Goal: Transaction & Acquisition: Book appointment/travel/reservation

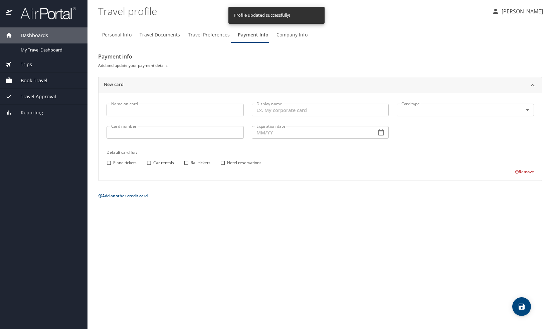
click at [207, 110] on input "Name on card" at bounding box center [175, 110] width 137 height 13
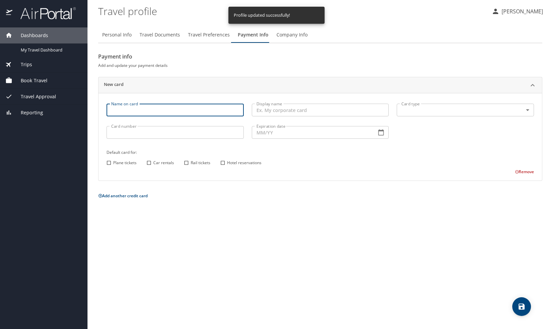
click at [213, 36] on span "Travel Preferences" at bounding box center [209, 35] width 42 height 8
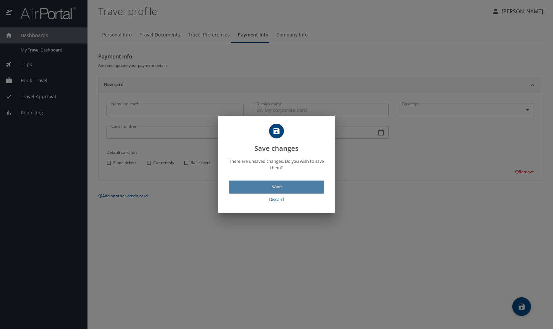
click at [297, 185] on span "Save" at bounding box center [276, 186] width 85 height 8
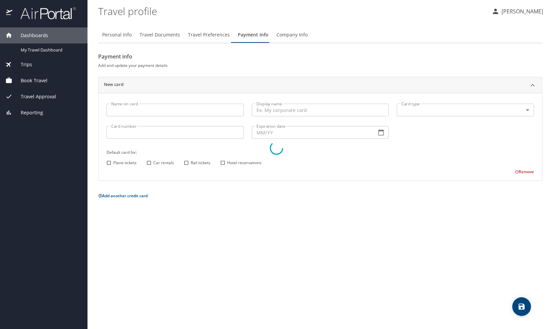
click at [301, 37] on div at bounding box center [276, 148] width 553 height 362
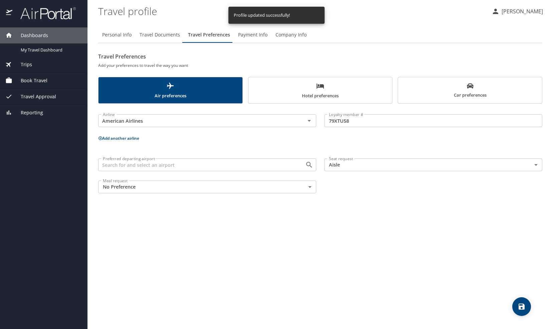
click at [165, 39] on button "Travel Documents" at bounding box center [160, 35] width 48 height 16
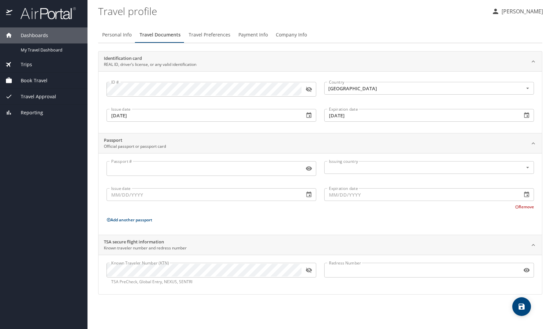
click at [119, 38] on span "Personal Info" at bounding box center [116, 35] width 29 height 8
select select "US"
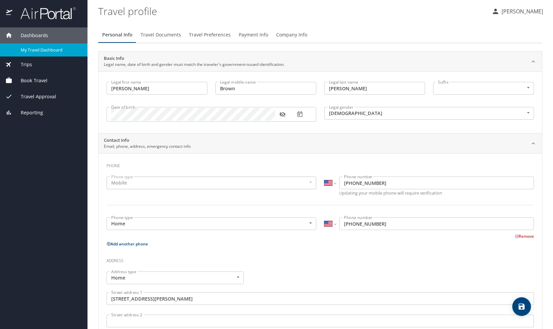
click at [53, 53] on div "My Travel Dashboard" at bounding box center [43, 50] width 77 height 8
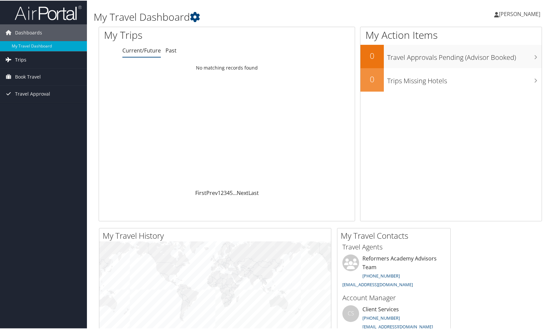
click at [32, 60] on link "Trips" at bounding box center [43, 59] width 87 height 17
click at [56, 72] on link "Current/Future Trips" at bounding box center [43, 73] width 87 height 10
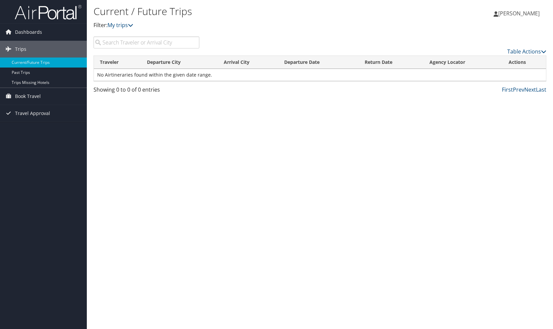
click at [169, 44] on input "search" at bounding box center [147, 42] width 106 height 12
click at [29, 97] on span "Book Travel" at bounding box center [28, 96] width 26 height 17
click at [37, 94] on span "Book Travel" at bounding box center [28, 96] width 26 height 17
click at [61, 132] on link "Book/Manage Online Trips" at bounding box center [43, 130] width 87 height 10
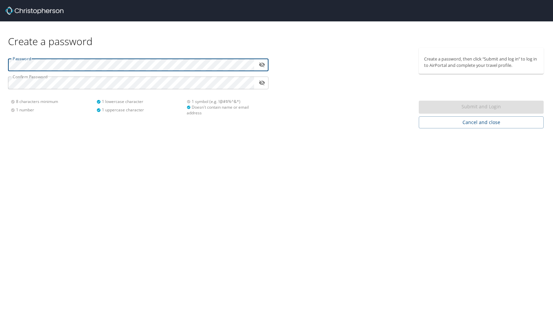
click at [480, 107] on div "Submit and Login" at bounding box center [481, 107] width 125 height 13
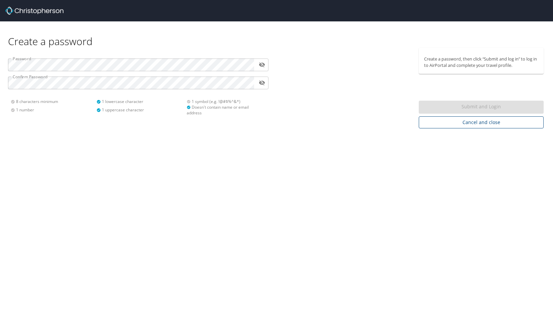
click at [458, 127] on button "Cancel and close" at bounding box center [481, 122] width 125 height 12
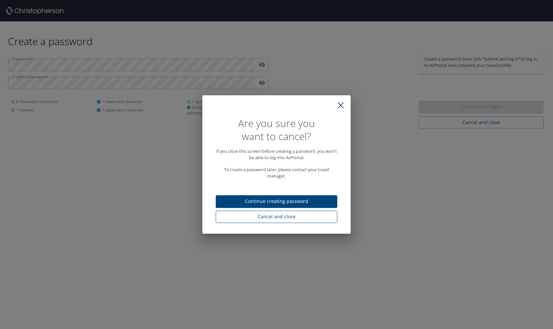
click at [283, 221] on button "Cancel and close" at bounding box center [277, 217] width 122 height 12
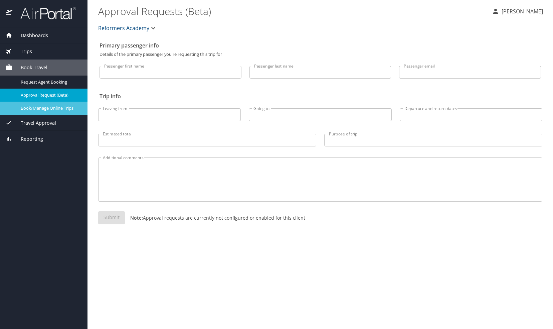
click at [33, 105] on span "Book/Manage Online Trips" at bounding box center [50, 108] width 59 height 6
click at [24, 120] on span "Travel Approval" at bounding box center [34, 122] width 44 height 7
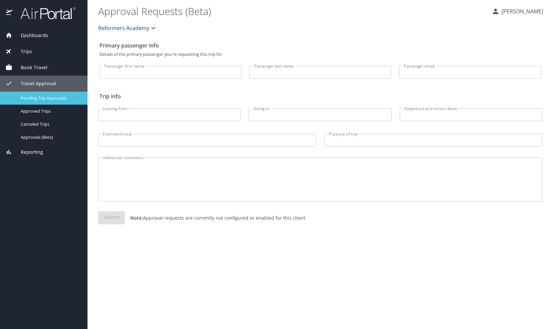
click at [30, 99] on span "Pending Trip Approvals" at bounding box center [50, 98] width 59 height 6
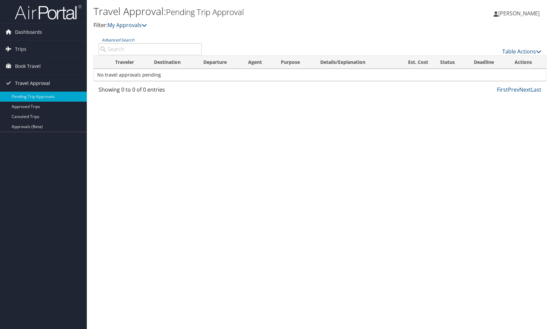
click at [21, 81] on span "Travel Approval" at bounding box center [32, 83] width 35 height 17
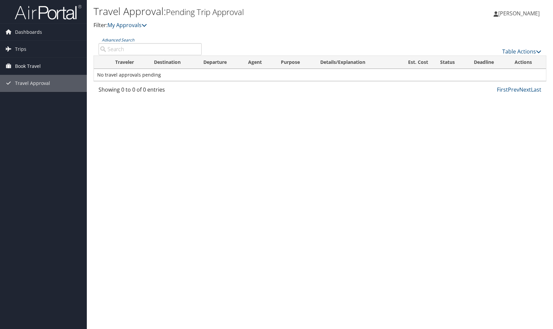
click at [21, 67] on span "Book Travel" at bounding box center [28, 66] width 26 height 17
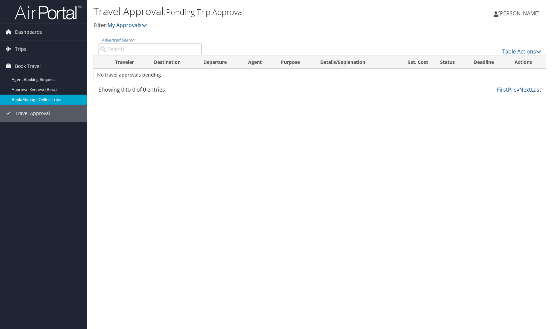
click at [22, 98] on link "Book/Manage Online Trips" at bounding box center [43, 100] width 87 height 10
